Goal: Task Accomplishment & Management: Manage account settings

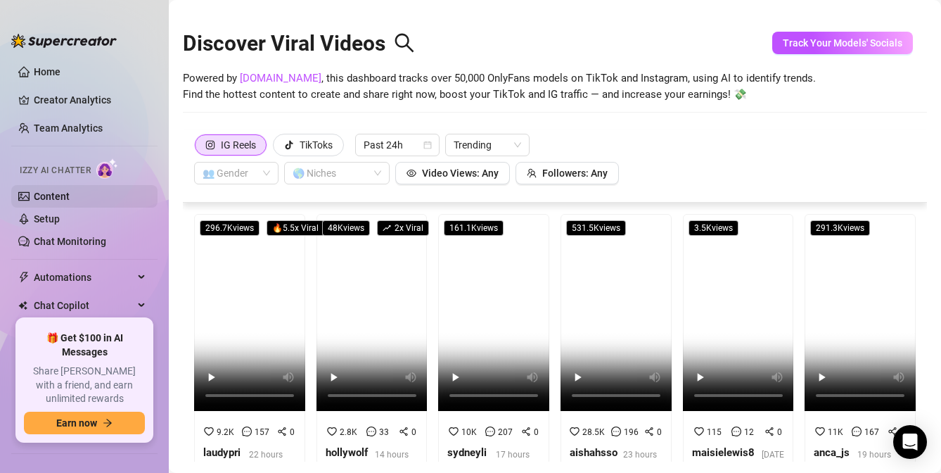
click at [62, 197] on link "Content" at bounding box center [52, 196] width 36 height 11
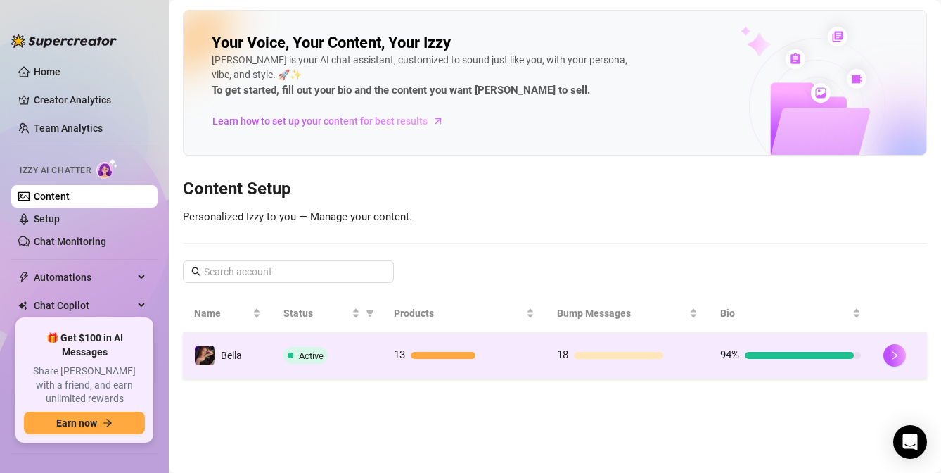
click at [521, 363] on td "13" at bounding box center [464, 356] width 163 height 46
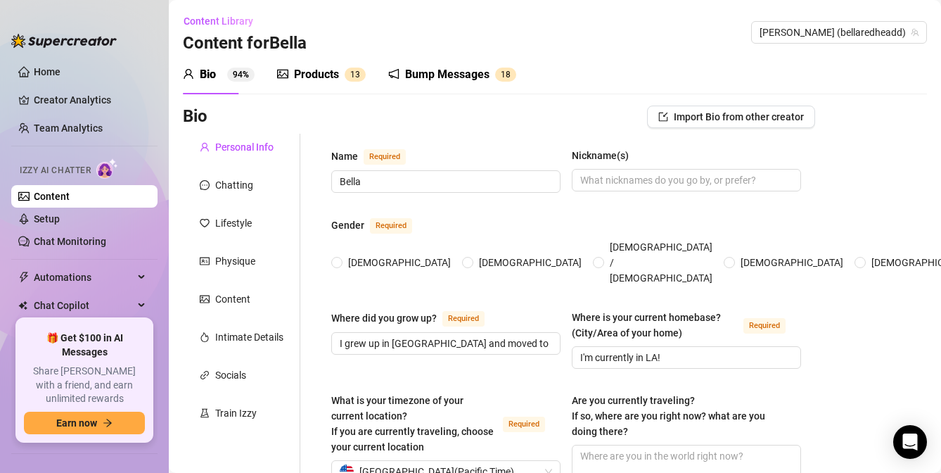
radio input "true"
type input "[DATE]"
click at [452, 67] on div "Bump Messages" at bounding box center [447, 74] width 84 height 17
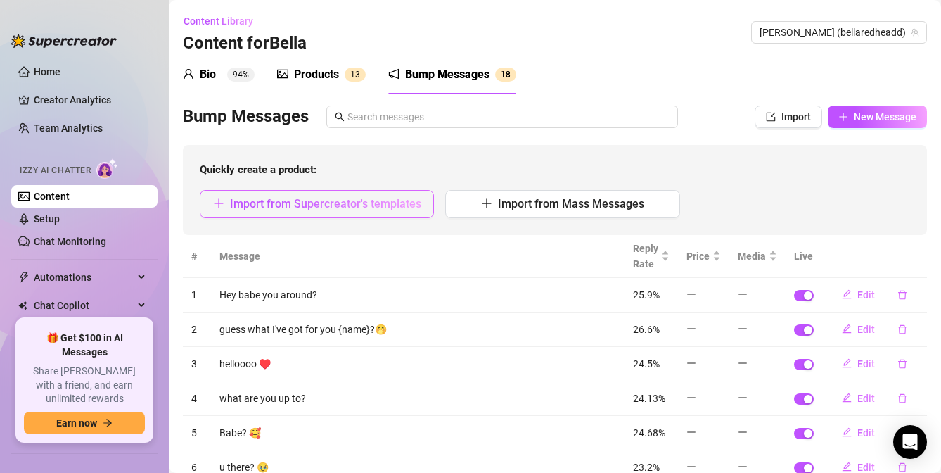
click at [383, 205] on span "Import from Supercreator's templates" at bounding box center [325, 203] width 191 height 13
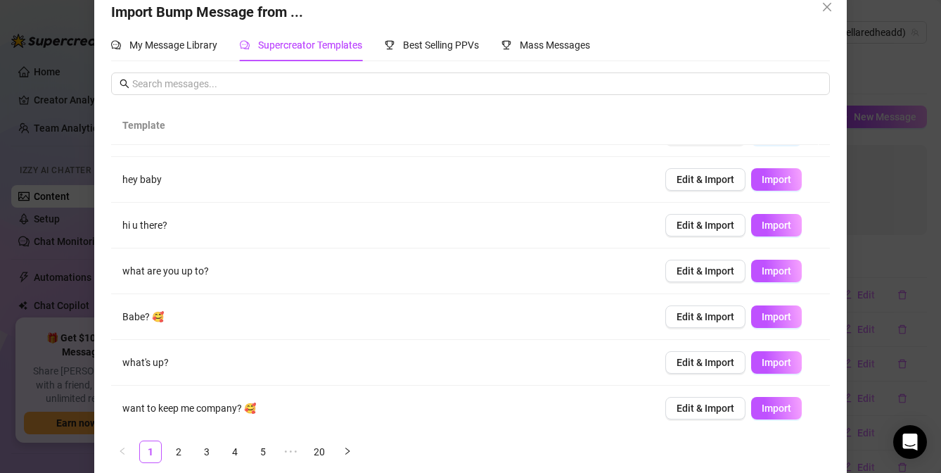
scroll to position [41, 0]
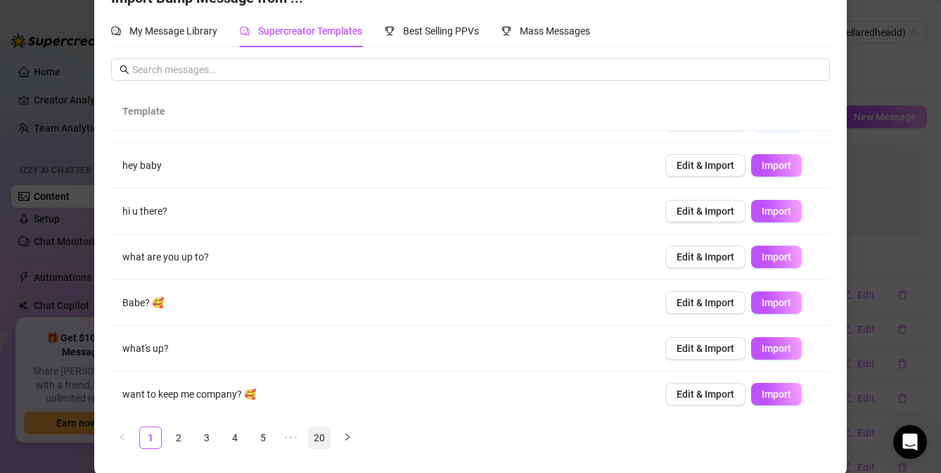
click at [309, 434] on link "20" at bounding box center [319, 437] width 21 height 21
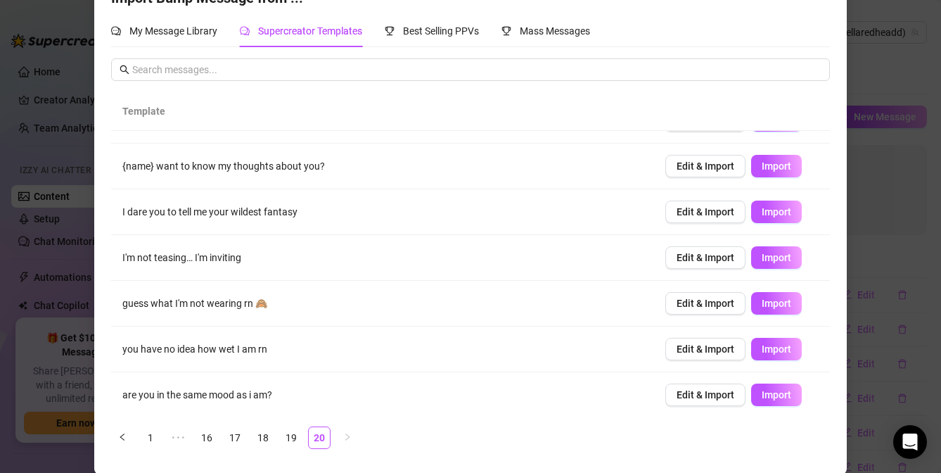
scroll to position [171, 0]
click at [203, 442] on link "16" at bounding box center [206, 437] width 21 height 21
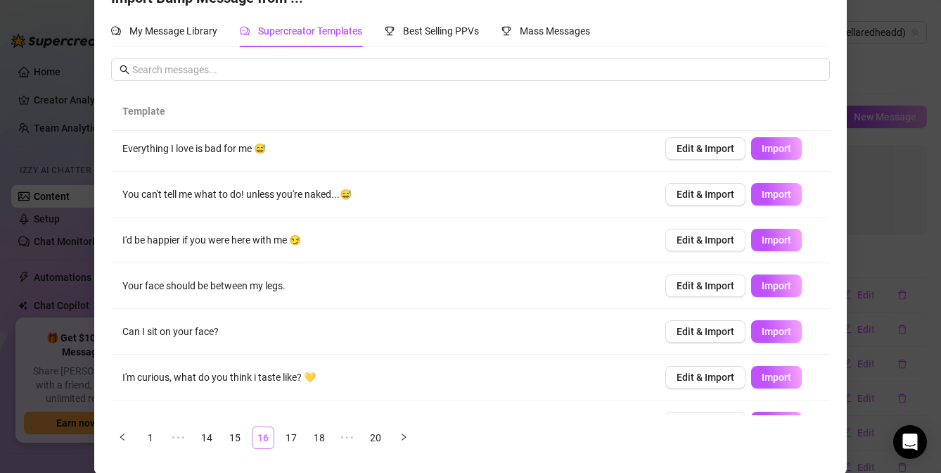
scroll to position [0, 0]
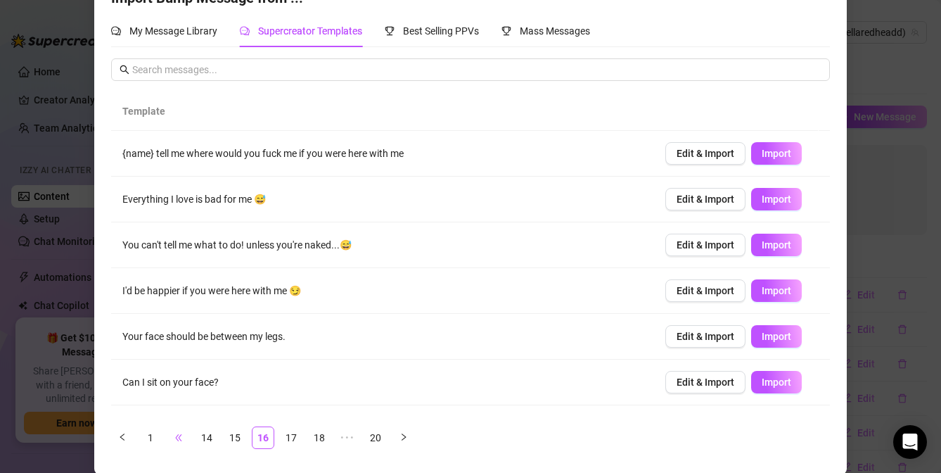
click at [169, 444] on span "•••" at bounding box center [178, 437] width 23 height 23
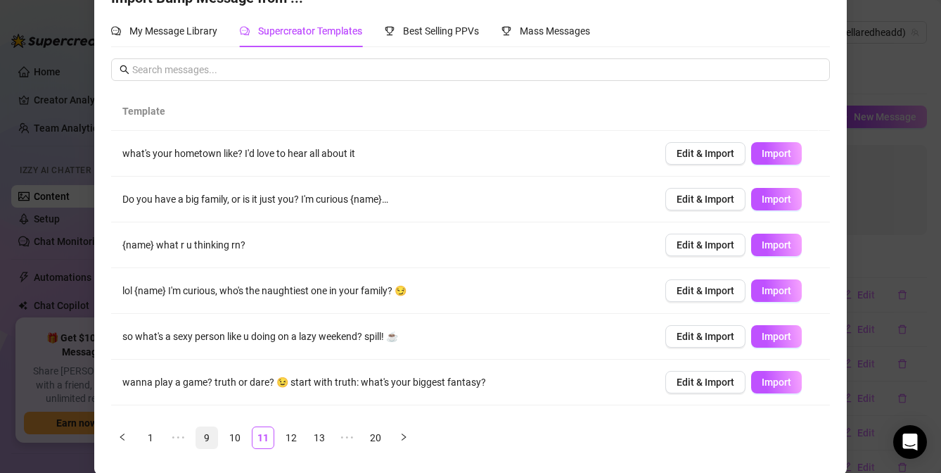
click at [204, 433] on link "9" at bounding box center [206, 437] width 21 height 21
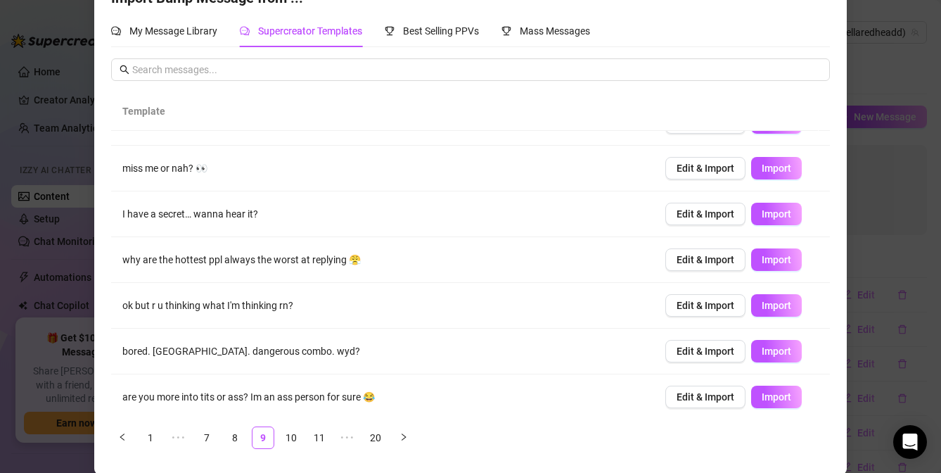
scroll to position [171, 0]
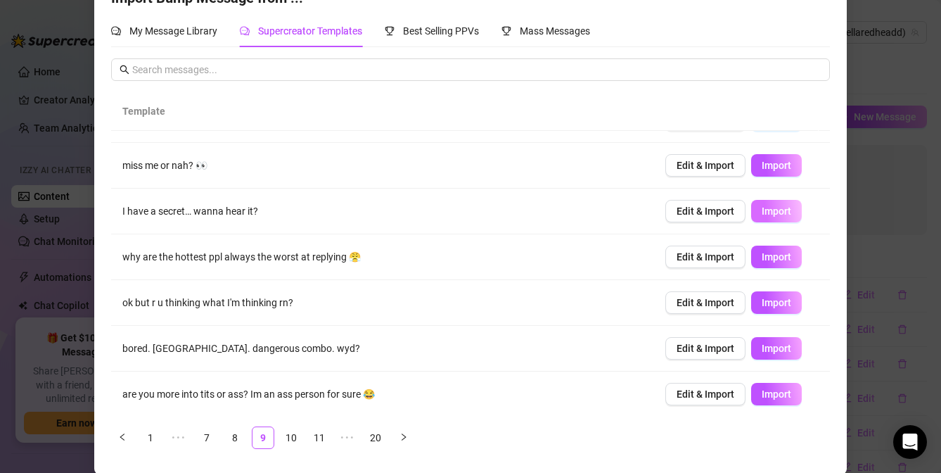
click at [771, 205] on span "Import" at bounding box center [777, 210] width 30 height 11
click at [196, 432] on link "7" at bounding box center [206, 437] width 21 height 21
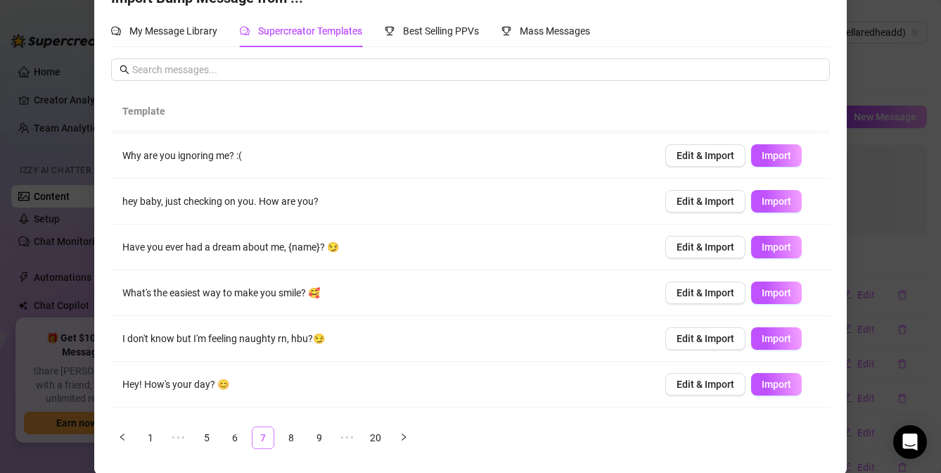
scroll to position [0, 0]
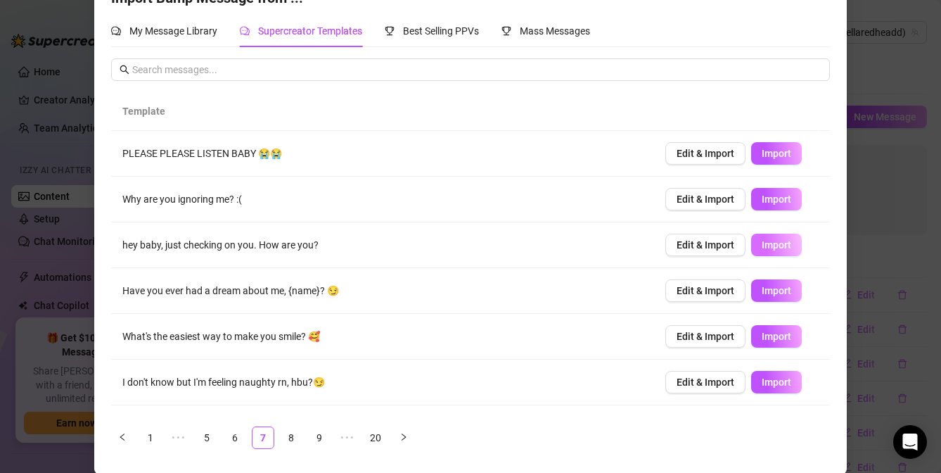
click at [762, 245] on span "Import" at bounding box center [777, 244] width 30 height 11
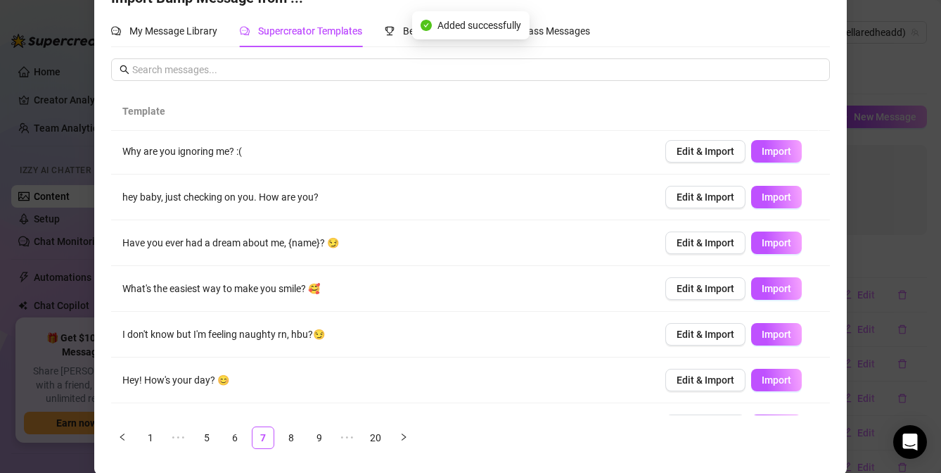
scroll to position [70, 0]
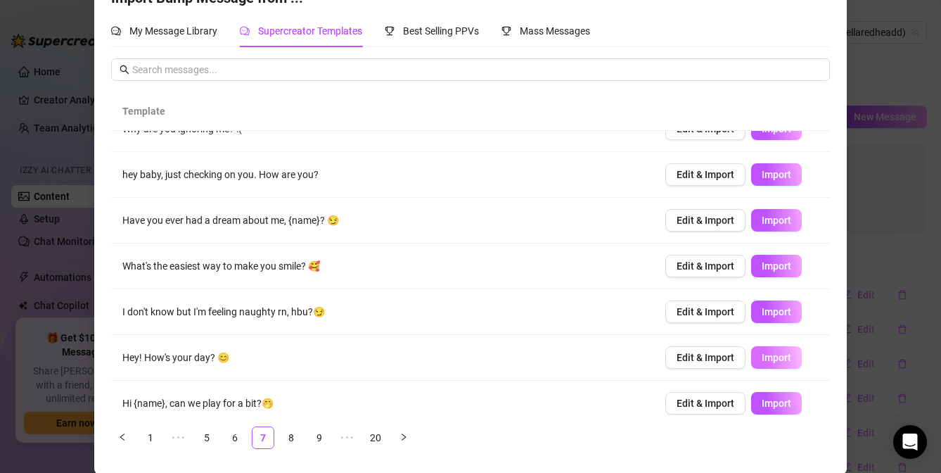
click at [751, 347] on button "Import" at bounding box center [776, 357] width 51 height 23
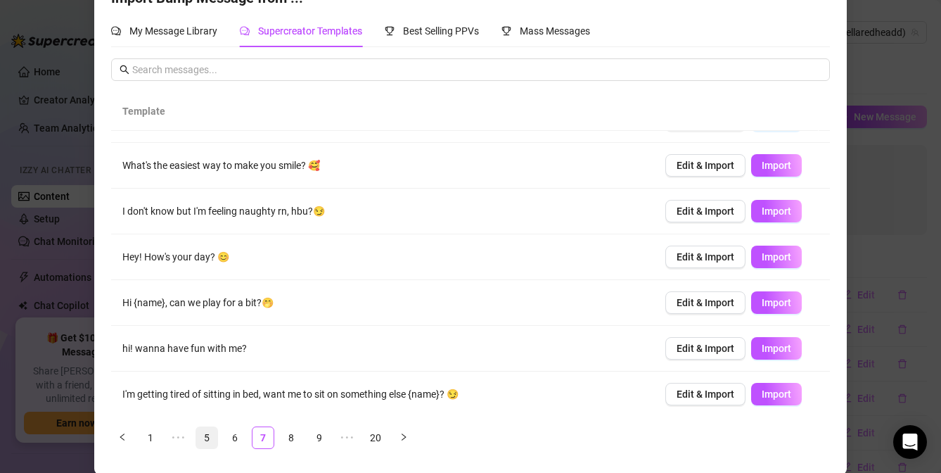
click at [200, 439] on link "5" at bounding box center [206, 437] width 21 height 21
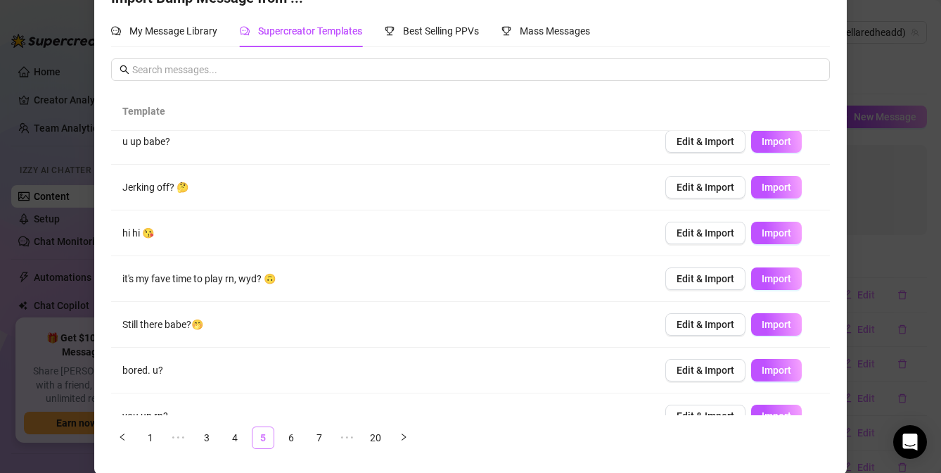
scroll to position [0, 0]
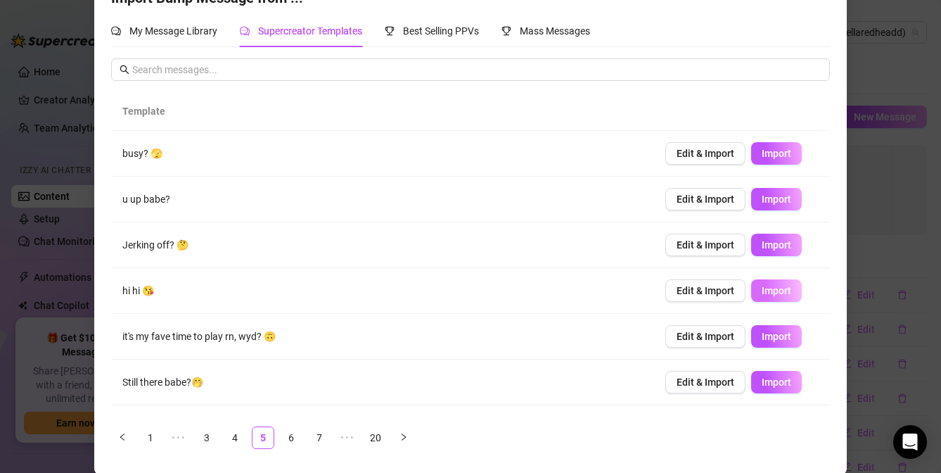
click at [762, 290] on span "Import" at bounding box center [777, 290] width 30 height 11
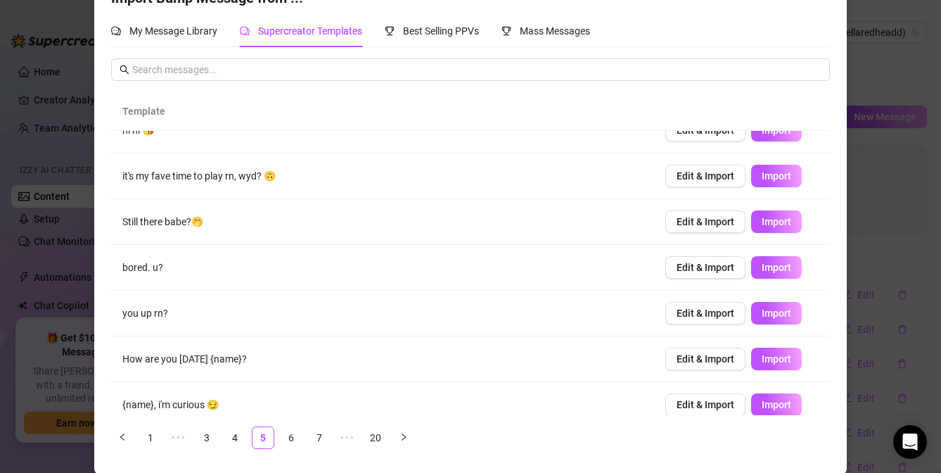
scroll to position [171, 0]
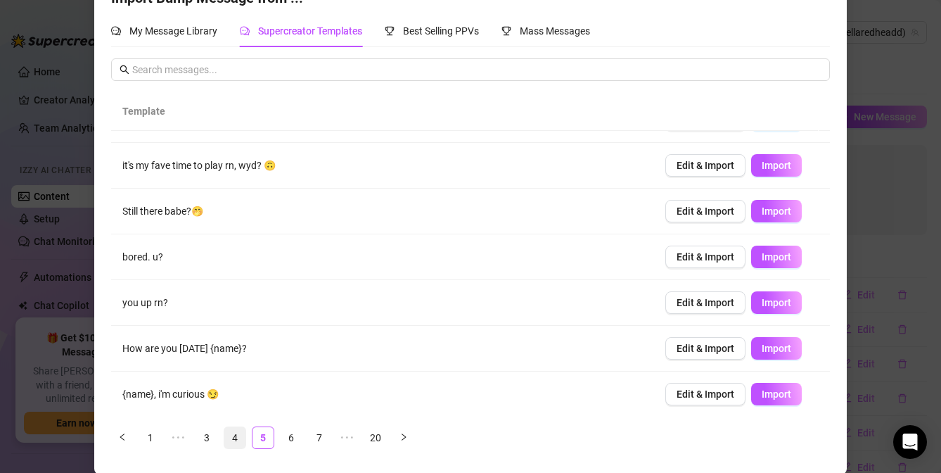
click at [229, 432] on link "4" at bounding box center [234, 437] width 21 height 21
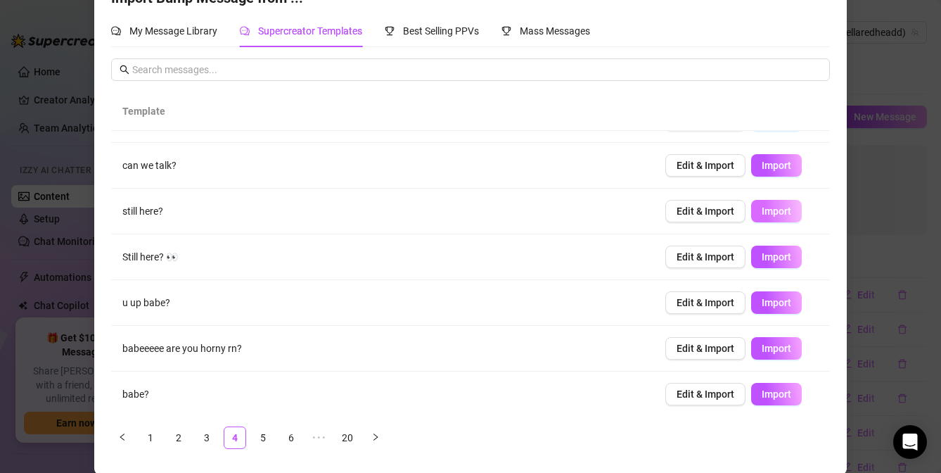
click at [751, 210] on button "Import" at bounding box center [776, 211] width 51 height 23
click at [196, 435] on link "3" at bounding box center [206, 437] width 21 height 21
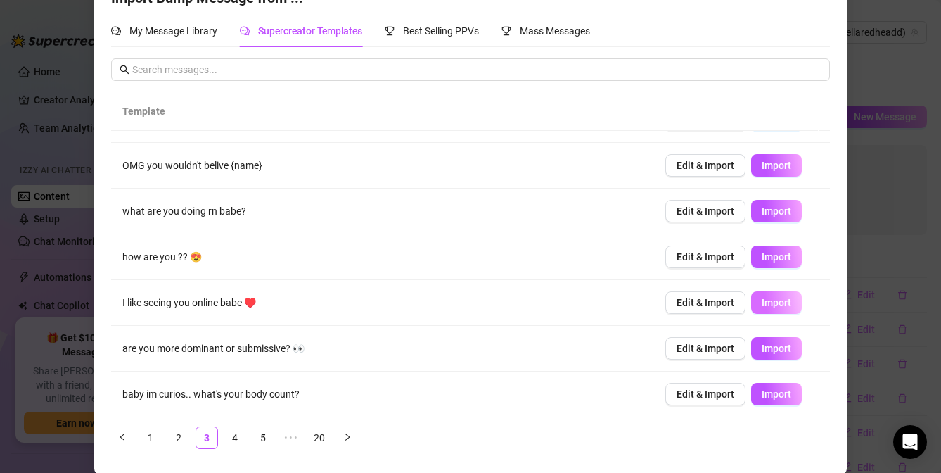
click at [762, 300] on span "Import" at bounding box center [777, 302] width 30 height 11
click at [181, 435] on link "2" at bounding box center [178, 437] width 21 height 21
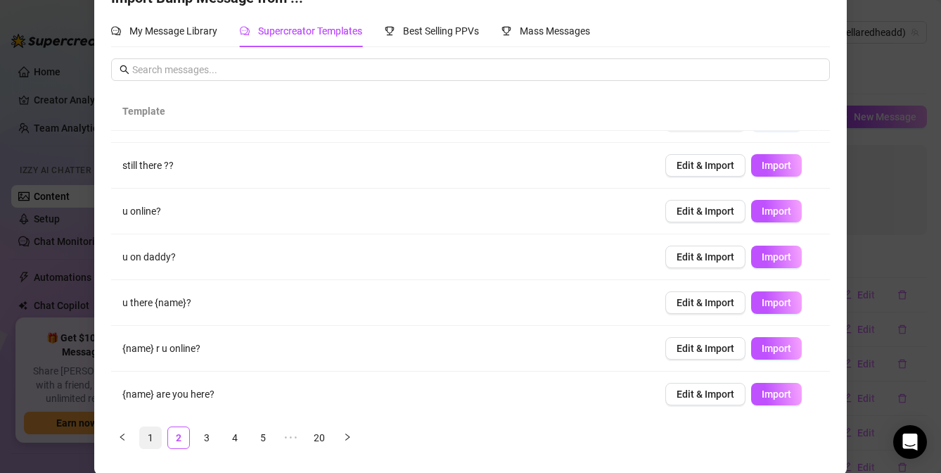
click at [148, 432] on link "1" at bounding box center [150, 437] width 21 height 21
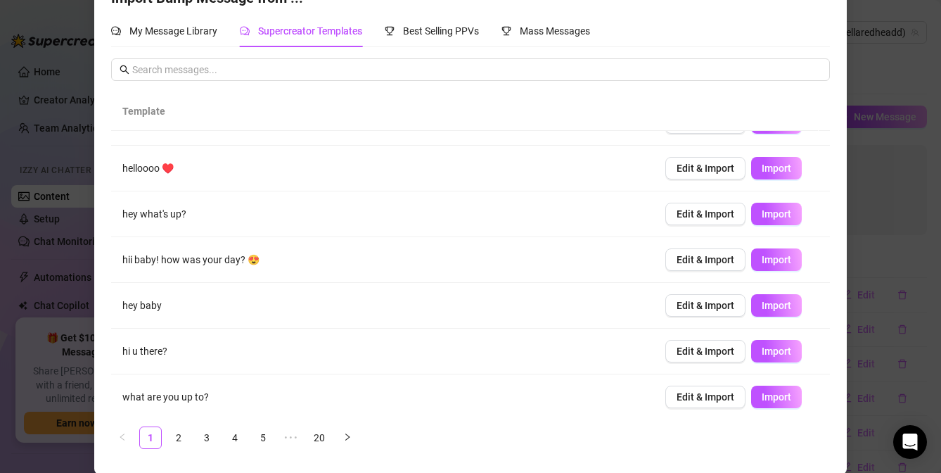
scroll to position [30, 0]
click at [762, 300] on span "Import" at bounding box center [777, 305] width 30 height 11
type textarea "hey baby"
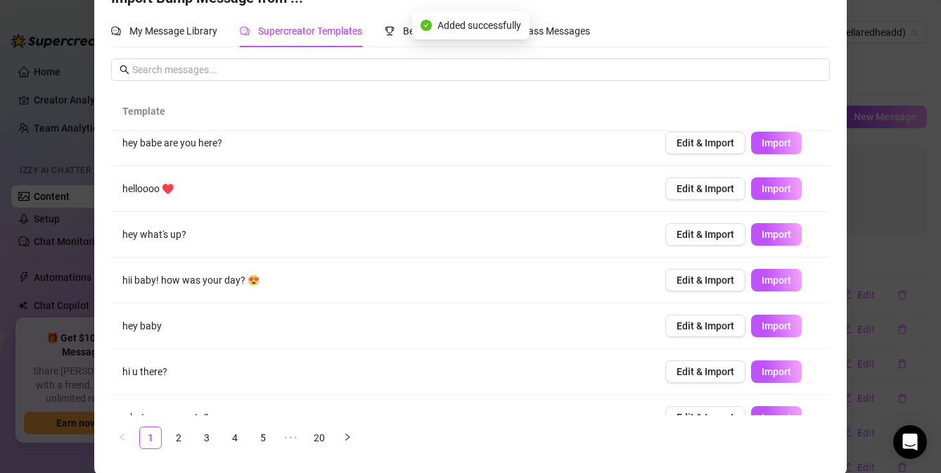
scroll to position [0, 0]
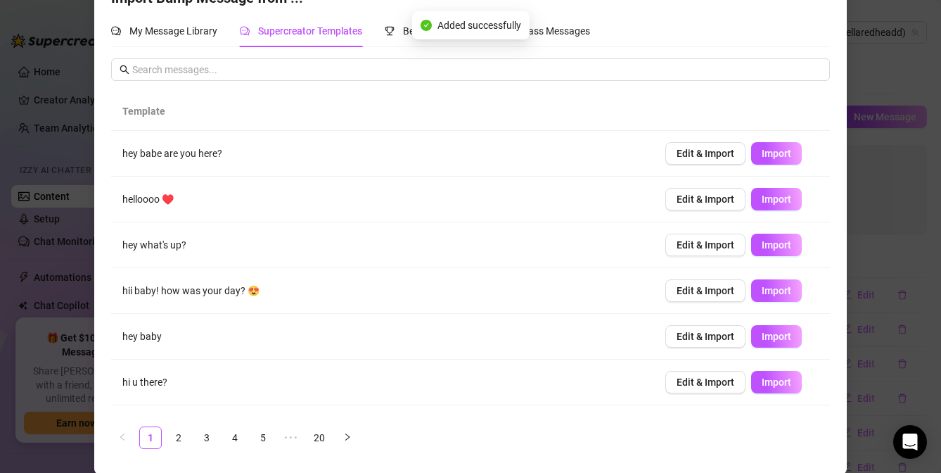
click at [873, 224] on div "Import Bump Message from ... My Message Library Supercreator Templates Best Sel…" at bounding box center [470, 236] width 941 height 473
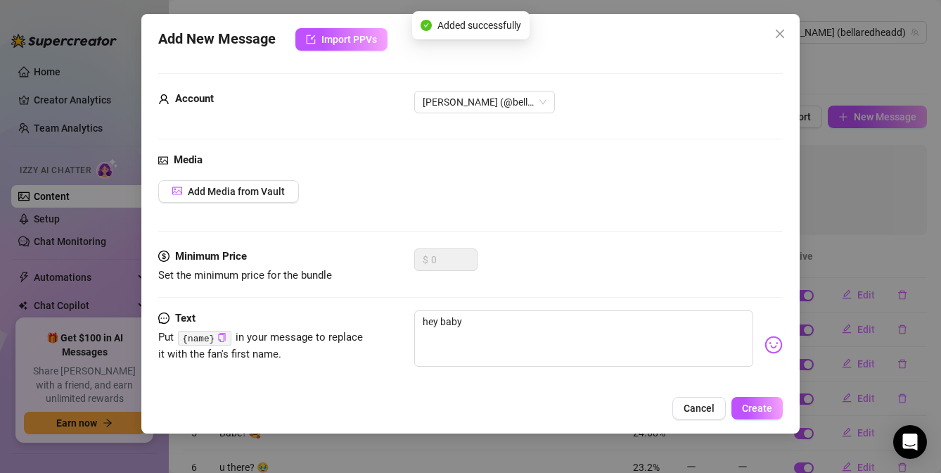
scroll to position [27, 0]
click at [918, 273] on div "Add New Message Import PPVs Account [PERSON_NAME] (@bellaredheadd) Media Add Me…" at bounding box center [470, 236] width 941 height 473
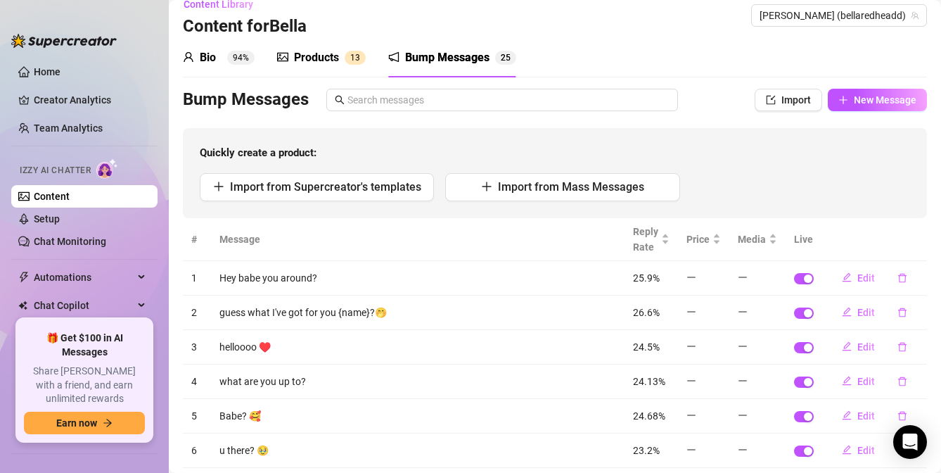
scroll to position [228, 0]
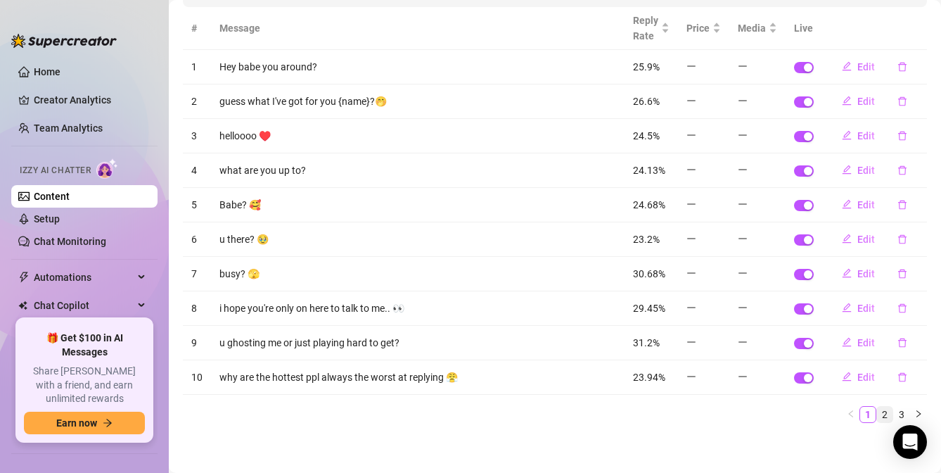
click at [877, 409] on link "2" at bounding box center [884, 413] width 15 height 15
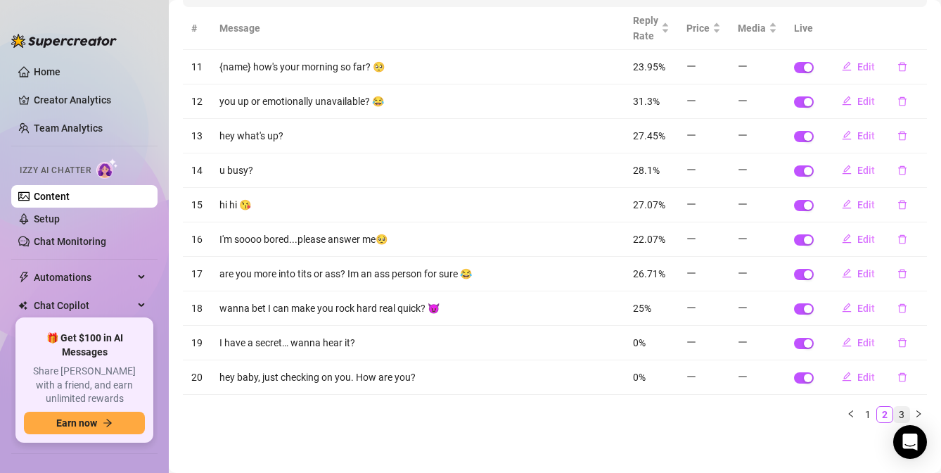
click at [894, 411] on link "3" at bounding box center [901, 413] width 15 height 15
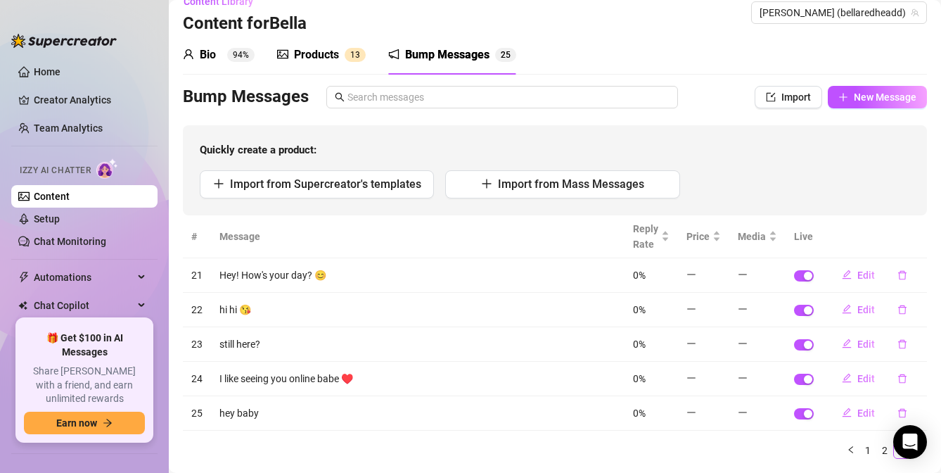
scroll to position [0, 0]
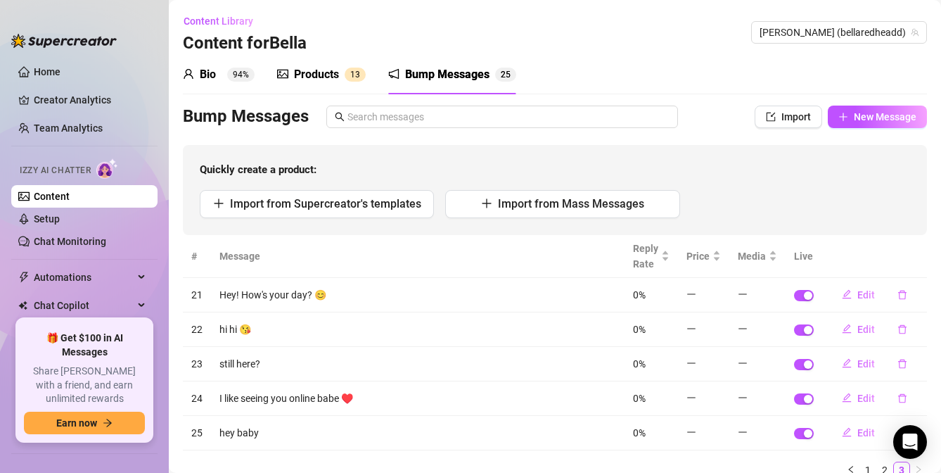
click at [325, 73] on div "Products" at bounding box center [316, 74] width 45 height 17
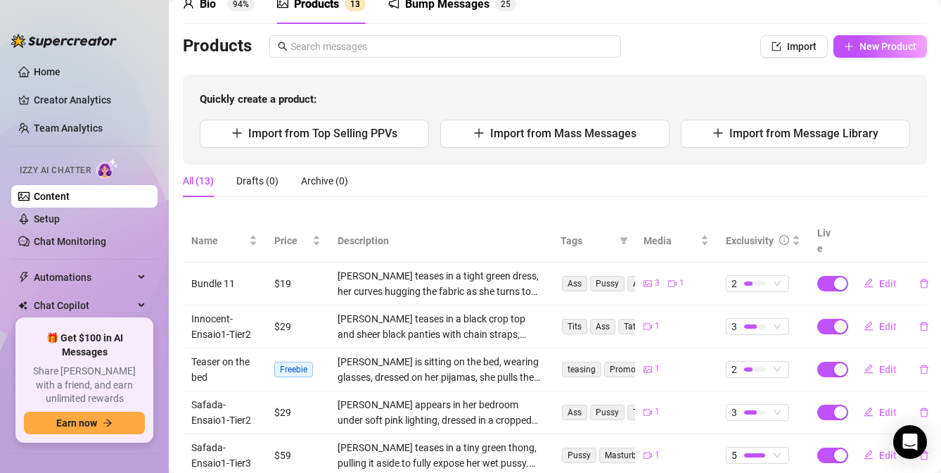
scroll to position [211, 0]
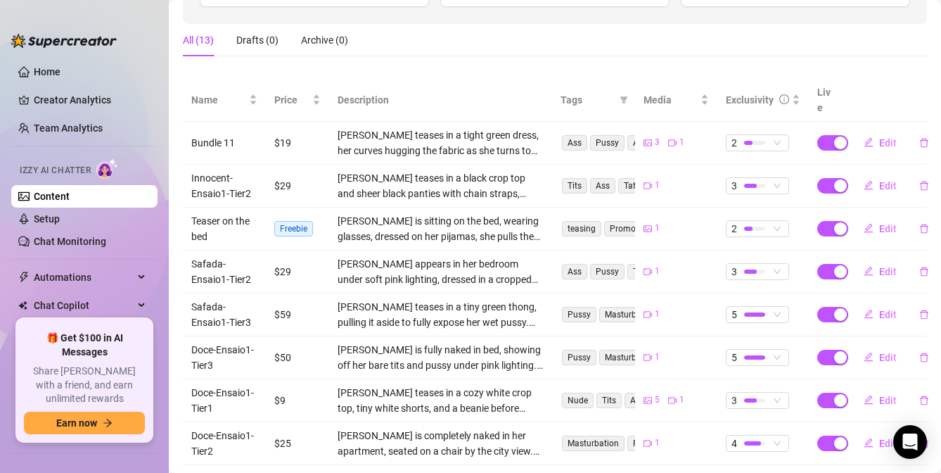
drag, startPoint x: 720, startPoint y: 309, endPoint x: 669, endPoint y: 325, distance: 53.8
click at [669, 336] on td "1" at bounding box center [676, 357] width 83 height 43
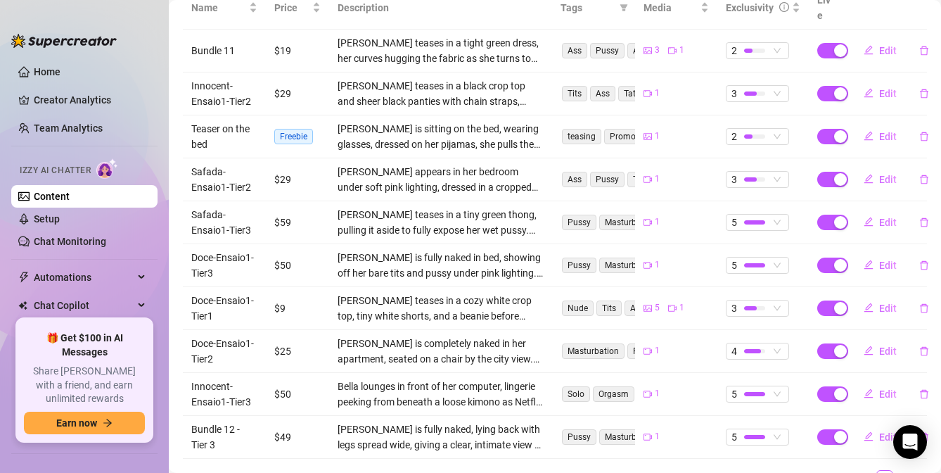
scroll to position [281, 0]
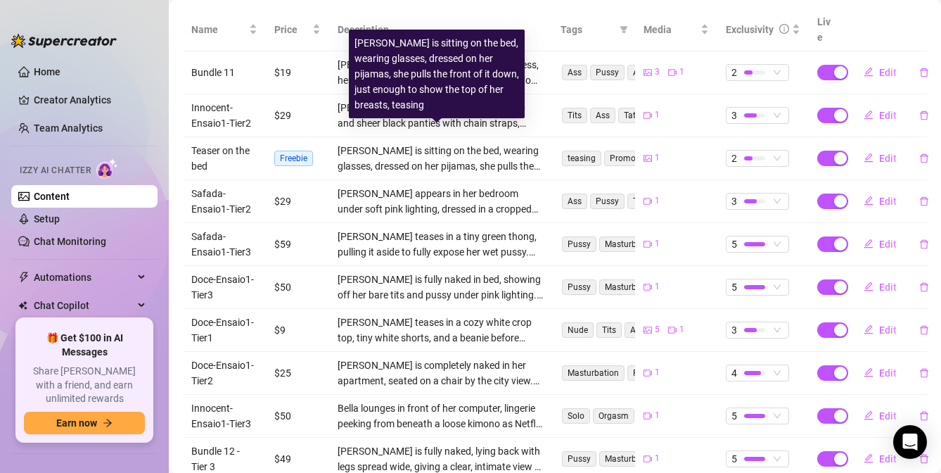
drag, startPoint x: 426, startPoint y: 153, endPoint x: 403, endPoint y: 154, distance: 23.2
click at [403, 154] on div "[PERSON_NAME] is sitting on the bed, wearing glasses, dressed on her pijamas, s…" at bounding box center [441, 158] width 206 height 31
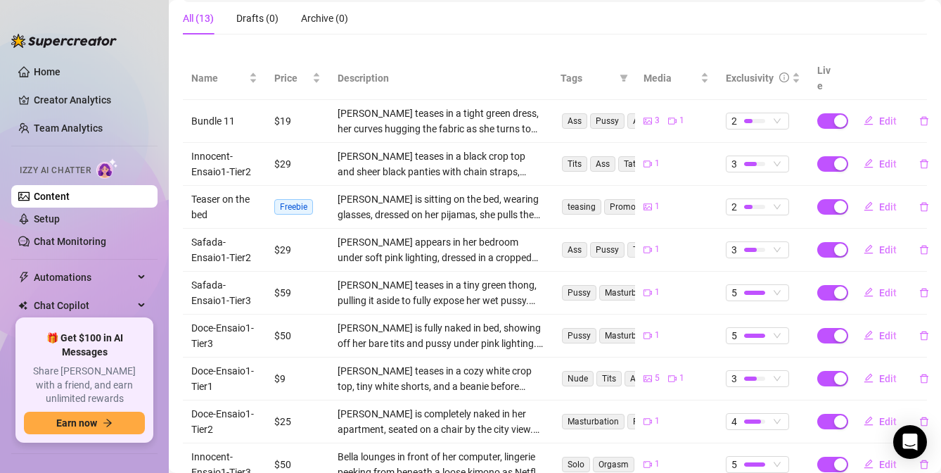
scroll to position [211, 0]
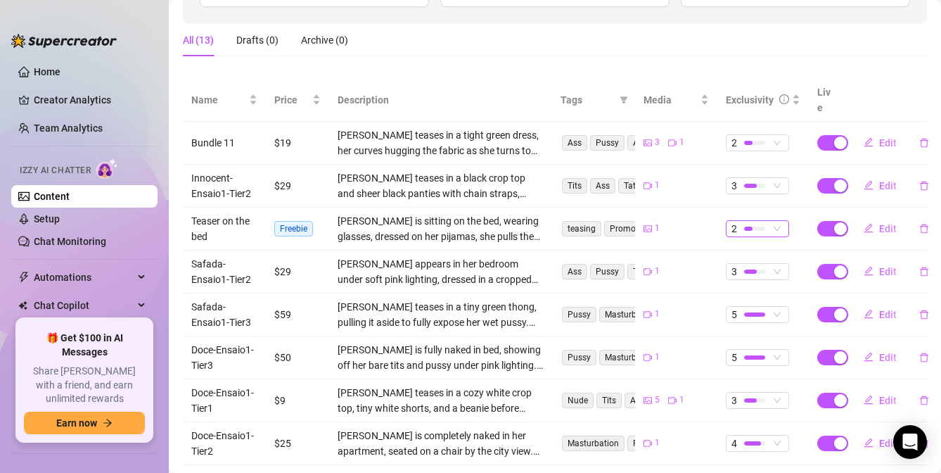
click at [778, 220] on div "2" at bounding box center [757, 228] width 63 height 17
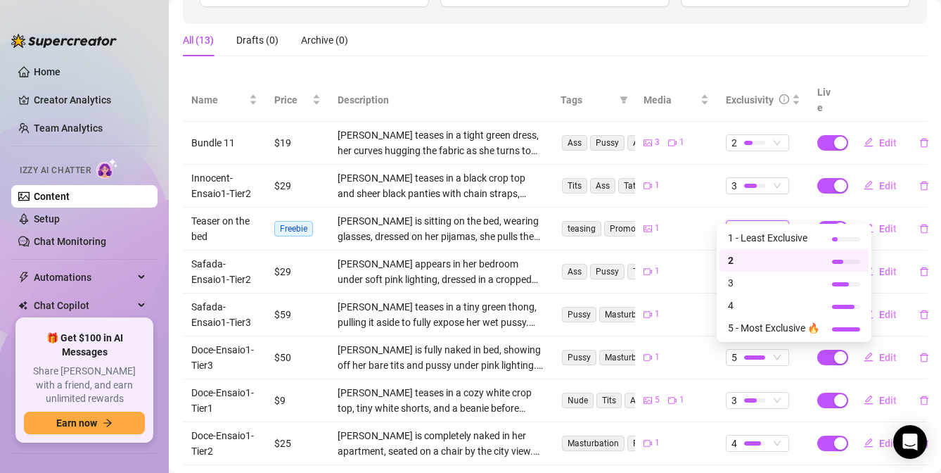
click at [782, 262] on span "2" at bounding box center [773, 259] width 91 height 15
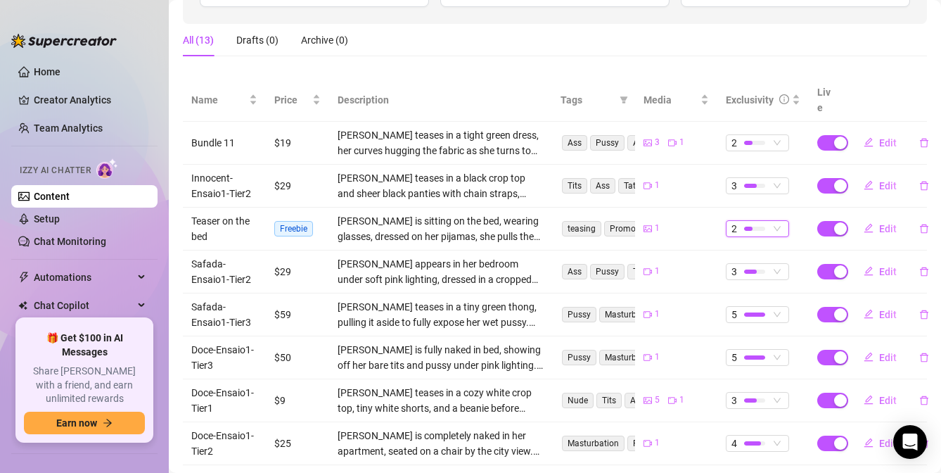
scroll to position [0, 0]
